Goal: Task Accomplishment & Management: Manage account settings

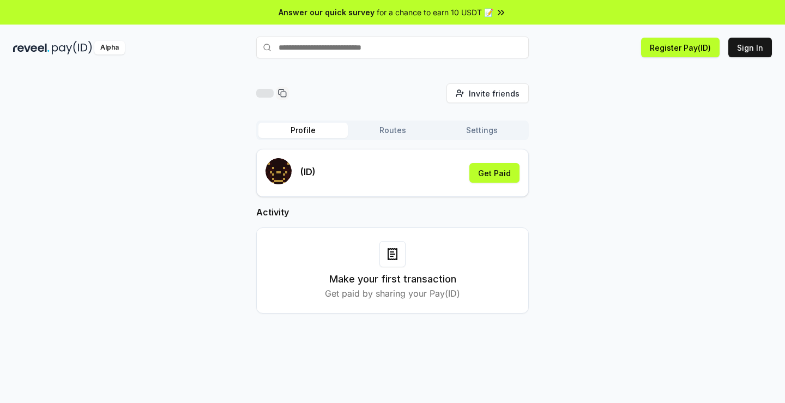
click at [386, 168] on div "(ID) Get Paid" at bounding box center [392, 172] width 254 height 29
click at [403, 130] on button "Routes" at bounding box center [392, 130] width 89 height 15
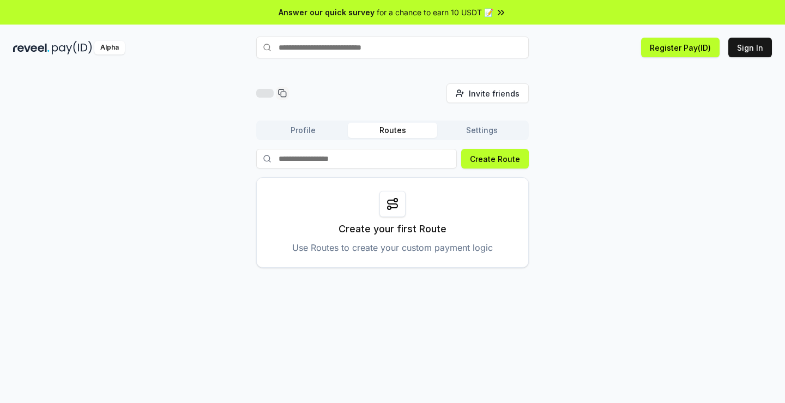
click at [490, 125] on button "Settings" at bounding box center [481, 130] width 89 height 15
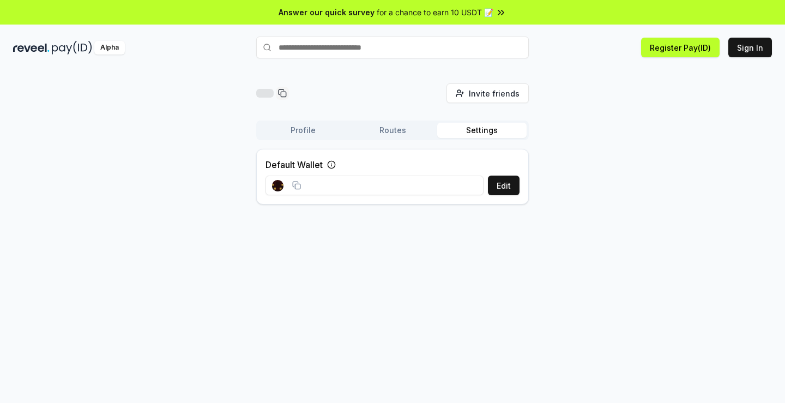
click at [377, 182] on input at bounding box center [374, 185] width 218 height 20
drag, startPoint x: 387, startPoint y: 180, endPoint x: 410, endPoint y: 159, distance: 30.8
click at [389, 179] on input at bounding box center [374, 185] width 218 height 20
click at [410, 159] on div "Default Wallet Edit" at bounding box center [392, 177] width 272 height 56
click at [390, 130] on button "Routes" at bounding box center [392, 130] width 89 height 15
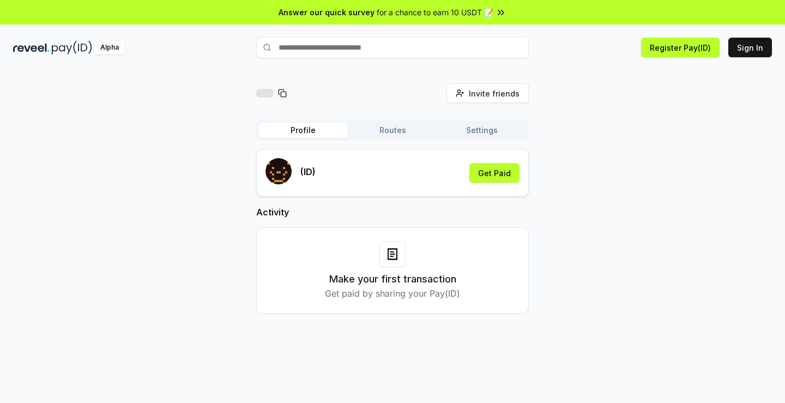
click at [318, 126] on button "Profile" at bounding box center [302, 130] width 89 height 15
